Goal: Task Accomplishment & Management: Complete application form

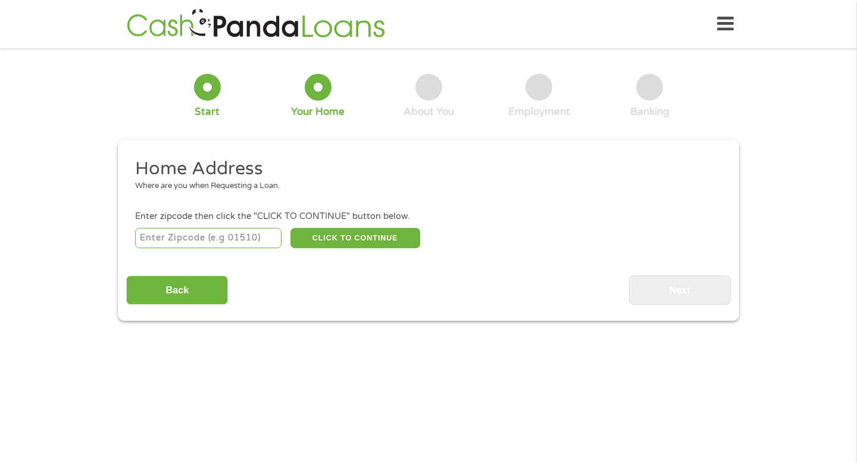
click at [214, 237] on input "number" at bounding box center [208, 238] width 147 height 20
type input "22193"
select select "[US_STATE]"
click at [377, 236] on button "CLICK TO CONTINUE" at bounding box center [355, 238] width 130 height 20
type input "22193"
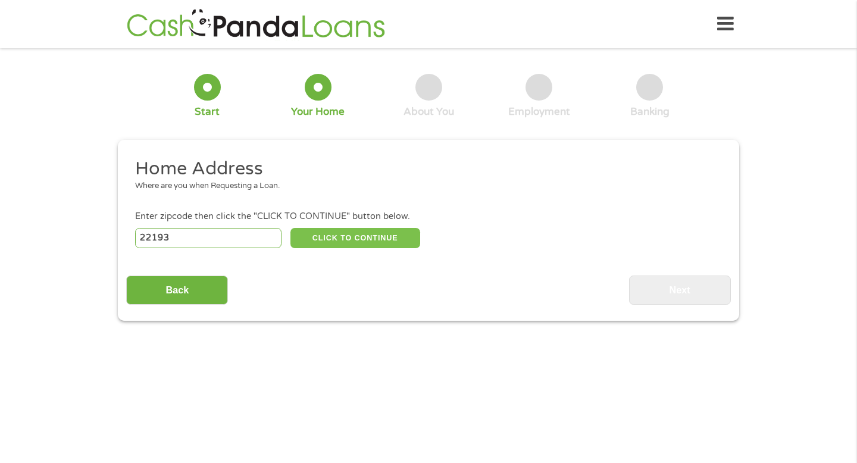
type input "Woodbridge"
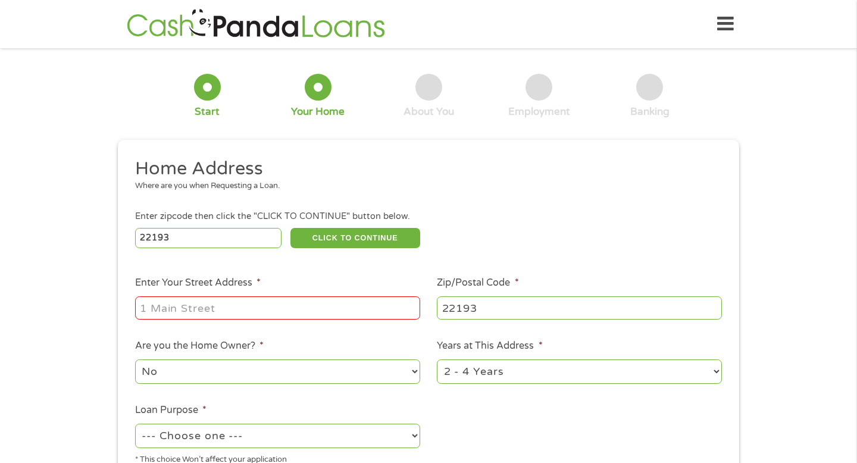
click at [291, 308] on input "Enter Your Street Address *" at bounding box center [277, 307] width 285 height 23
type input "[STREET_ADDRESS][PERSON_NAME]"
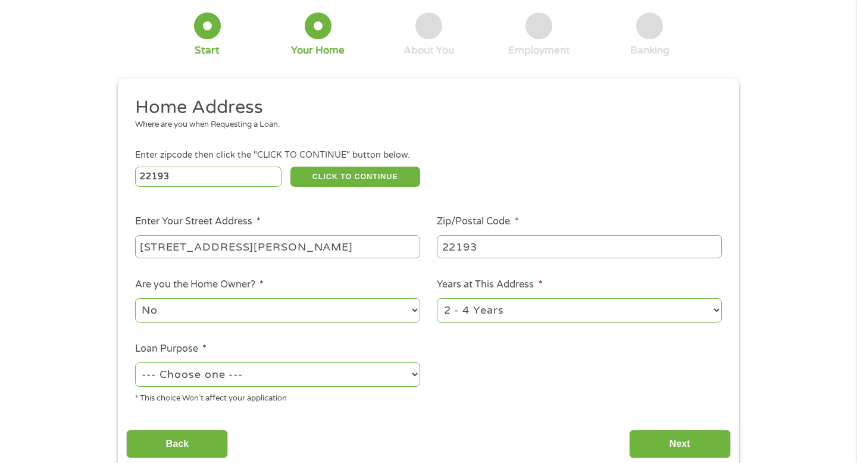
scroll to position [70, 0]
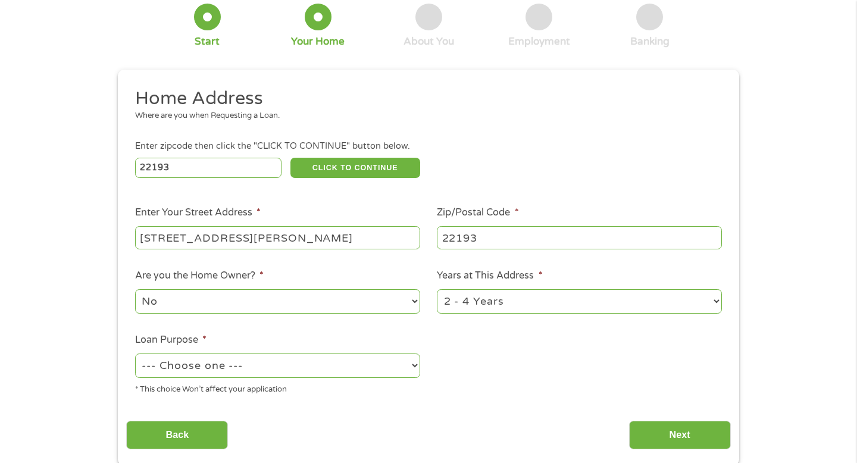
click at [546, 297] on select "1 Year or less 1 - 2 Years 2 - 4 Years Over 4 Years" at bounding box center [579, 301] width 285 height 24
select select "12months"
click at [437, 290] on select "1 Year or less 1 - 2 Years 2 - 4 Years Over 4 Years" at bounding box center [579, 301] width 285 height 24
click at [392, 368] on select "--- Choose one --- Pay Bills Debt Consolidation Home Improvement Major Purchase…" at bounding box center [277, 366] width 285 height 24
select select "other"
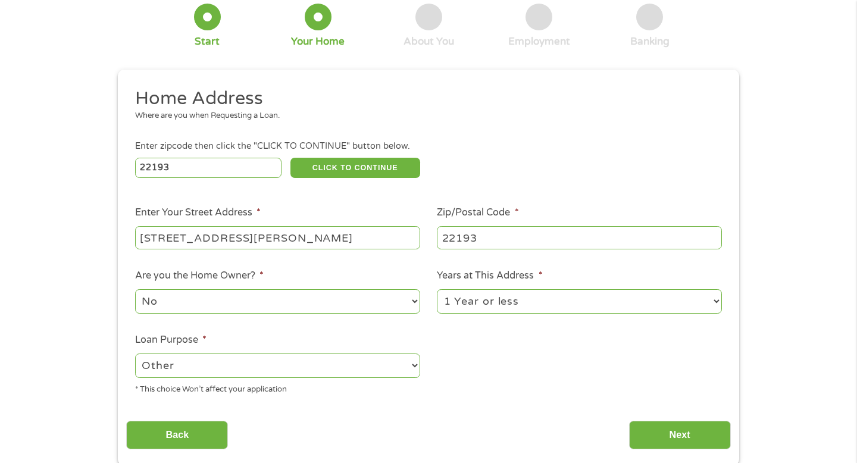
click at [135, 354] on select "--- Choose one --- Pay Bills Debt Consolidation Home Improvement Major Purchase…" at bounding box center [277, 366] width 285 height 24
click at [692, 430] on input "Next" at bounding box center [680, 435] width 102 height 29
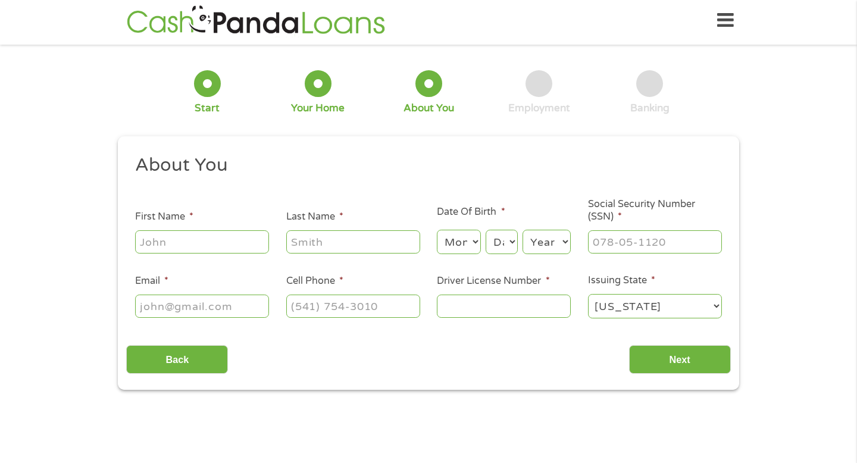
scroll to position [0, 0]
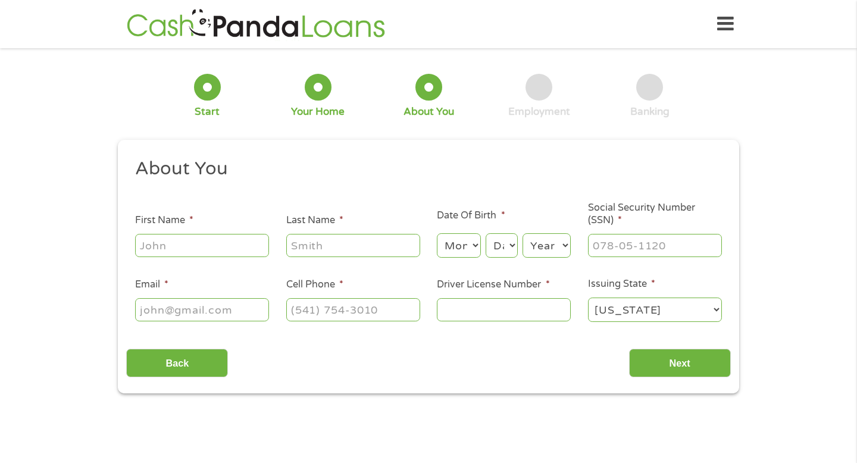
click at [242, 241] on input "First Name *" at bounding box center [202, 245] width 134 height 23
type input "[PERSON_NAME]"
type input "[EMAIL_ADDRESS][DOMAIN_NAME]"
type input "[PHONE_NUMBER]"
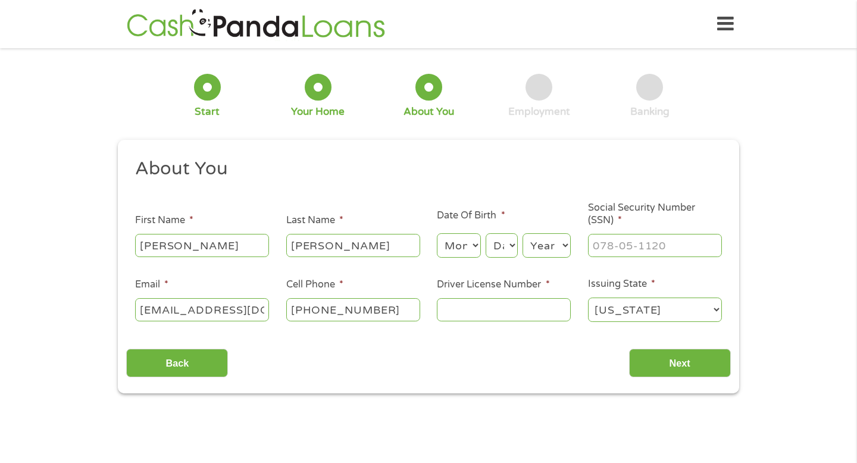
click at [470, 245] on select "Month 1 2 3 4 5 6 7 8 9 10 11 12" at bounding box center [458, 245] width 43 height 24
select select "3"
click at [437, 234] on select "Month 1 2 3 4 5 6 7 8 9 10 11 12" at bounding box center [458, 245] width 43 height 24
click at [510, 249] on select "Day 1 2 3 4 5 6 7 8 9 10 11 12 13 14 15 16 17 18 19 20 21 22 23 24 25 26 27 28 …" at bounding box center [502, 245] width 32 height 24
select select "4"
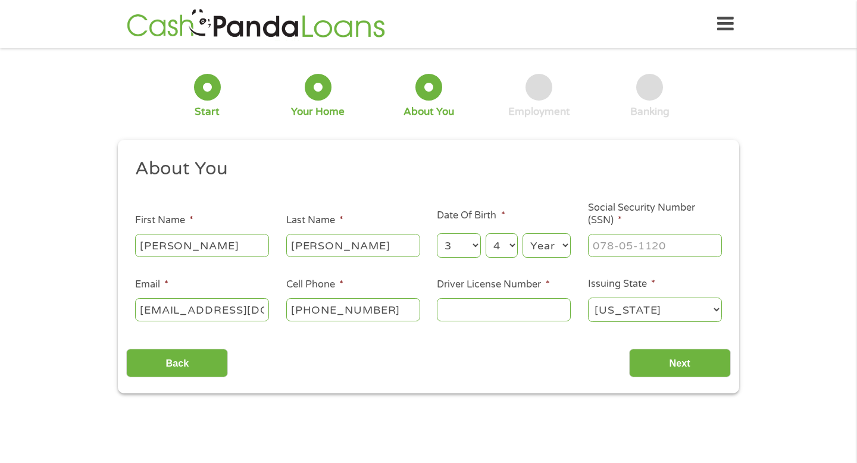
click at [486, 234] on select "Day 1 2 3 4 5 6 7 8 9 10 11 12 13 14 15 16 17 18 19 20 21 22 23 24 25 26 27 28 …" at bounding box center [502, 245] width 32 height 24
click at [550, 252] on select "Year [DATE] 2006 2005 2004 2003 2002 2001 2000 1999 1998 1997 1996 1995 1994 19…" at bounding box center [547, 245] width 48 height 24
select select "1978"
click at [523, 234] on select "Year [DATE] 2006 2005 2004 2003 2002 2001 2000 1999 1998 1997 1996 1995 1994 19…" at bounding box center [547, 245] width 48 height 24
click at [608, 247] on input "Social Security Number (SSN) *" at bounding box center [655, 245] width 134 height 23
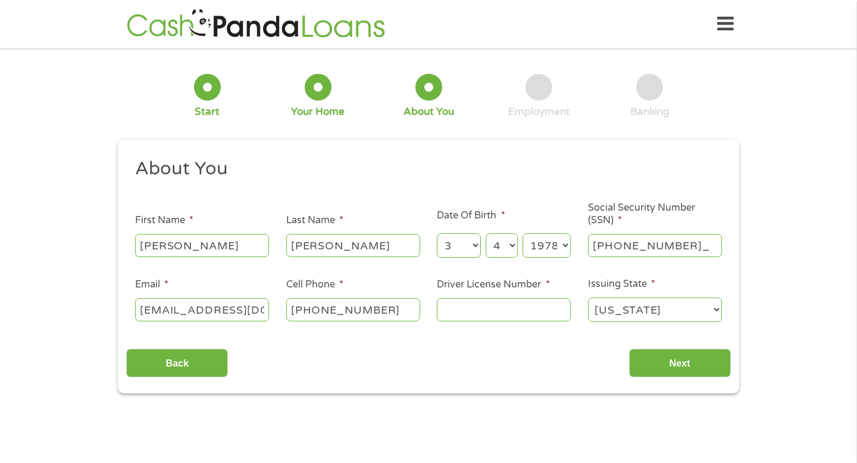
type input "226-39-9149"
click at [542, 310] on input "Driver License Number *" at bounding box center [504, 309] width 134 height 23
type input "t62728919"
click at [640, 358] on input "Next" at bounding box center [680, 363] width 102 height 29
click at [677, 362] on input "Next" at bounding box center [680, 363] width 102 height 29
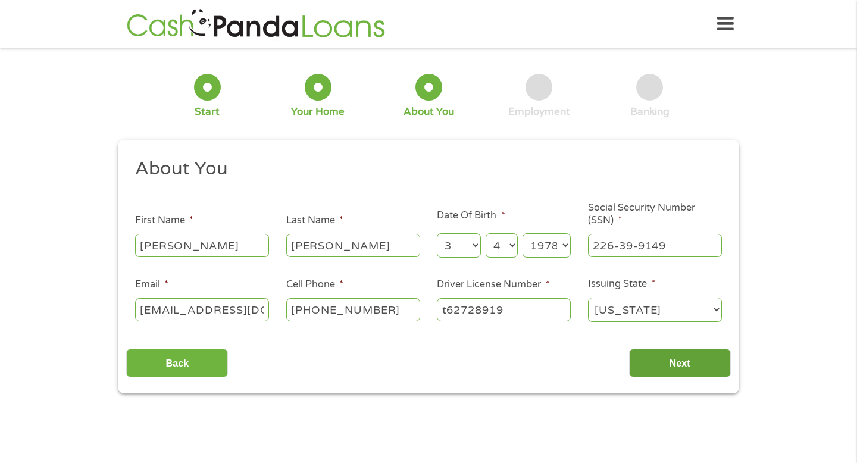
click at [680, 358] on input "Next" at bounding box center [680, 363] width 102 height 29
click at [689, 317] on select "[US_STATE] [US_STATE] [US_STATE] [US_STATE] [US_STATE] [US_STATE] [US_STATE] [U…" at bounding box center [655, 310] width 134 height 24
click at [588, 298] on select "[US_STATE] [US_STATE] [US_STATE] [US_STATE] [US_STATE] [US_STATE] [US_STATE] [U…" at bounding box center [655, 310] width 134 height 24
click at [686, 308] on select "[US_STATE] [US_STATE] [US_STATE] [US_STATE] [US_STATE] [US_STATE] [US_STATE] [U…" at bounding box center [655, 310] width 134 height 24
select select "[US_STATE]"
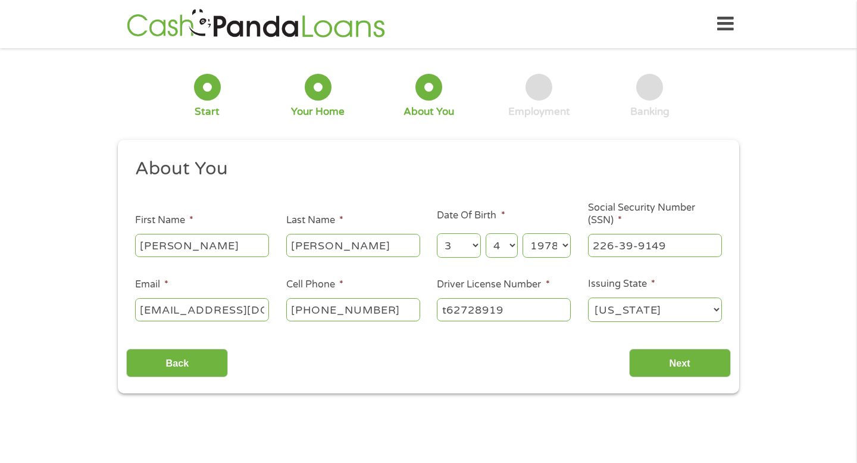
click at [588, 298] on select "[US_STATE] [US_STATE] [US_STATE] [US_STATE] [US_STATE] [US_STATE] [US_STATE] [U…" at bounding box center [655, 310] width 134 height 24
click at [255, 311] on input "[EMAIL_ADDRESS][DOMAIN_NAME]" at bounding box center [202, 309] width 134 height 23
type input "[EMAIL_ADDRESS][DOMAIN_NAME]"
click at [358, 247] on input "[PERSON_NAME]" at bounding box center [353, 245] width 134 height 23
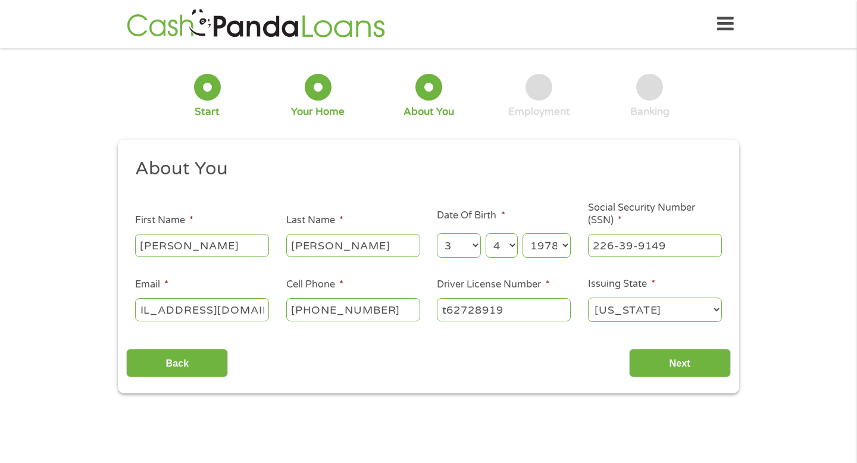
scroll to position [0, 0]
type input "[PERSON_NAME]"
click at [243, 242] on input "[PERSON_NAME]" at bounding box center [202, 245] width 134 height 23
type input "[PERSON_NAME]"
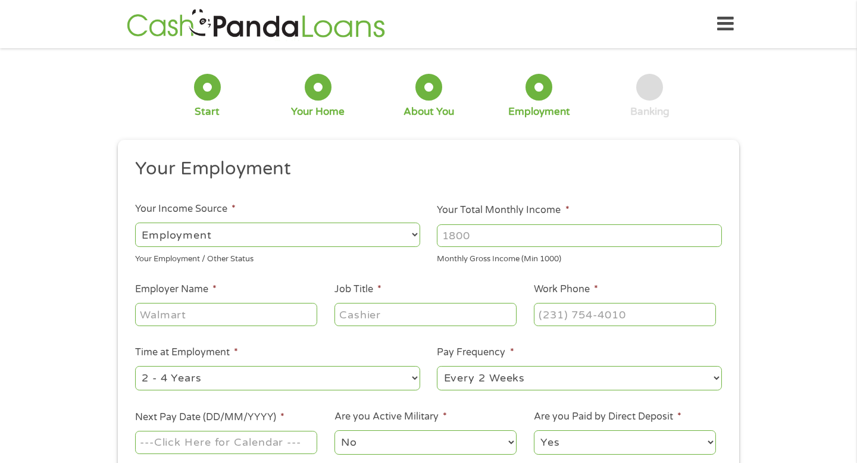
scroll to position [5, 5]
click at [488, 238] on input "Your Total Monthly Income *" at bounding box center [579, 235] width 285 height 23
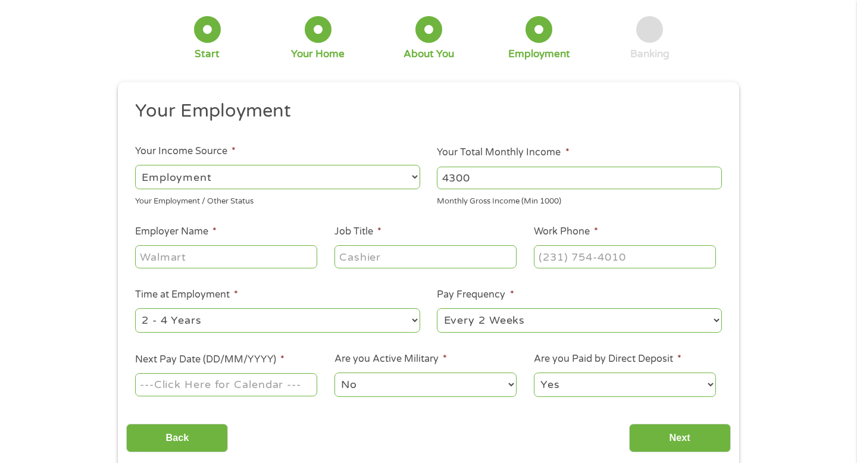
scroll to position [43, 0]
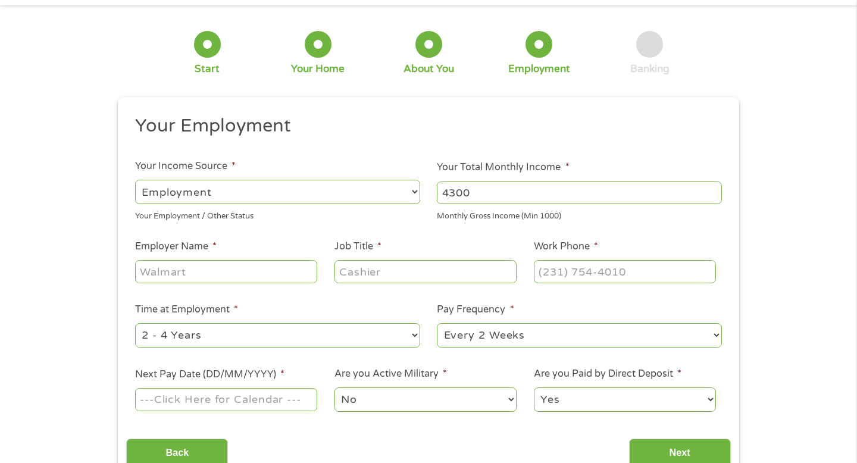
type input "4300"
